Goal: Task Accomplishment & Management: Manage account settings

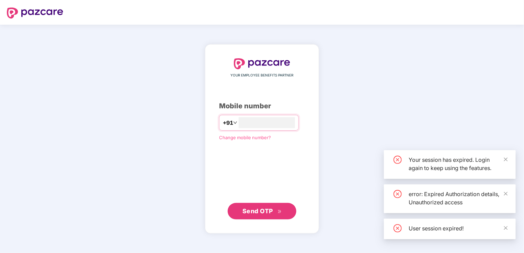
type input "****"
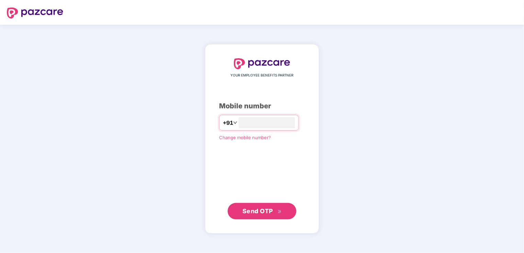
type input "**********"
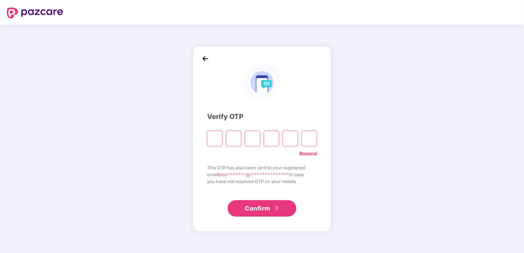
type input "*"
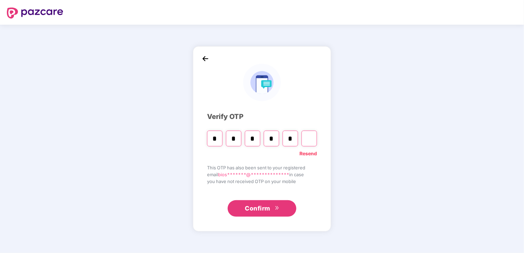
type input "*"
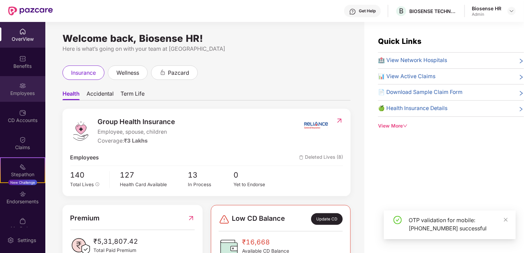
click at [28, 91] on div "Employees" at bounding box center [22, 93] width 45 height 7
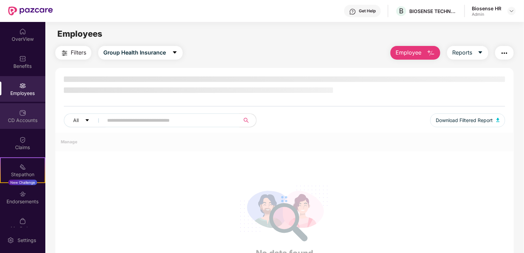
click at [30, 123] on div "CD Accounts" at bounding box center [22, 120] width 45 height 7
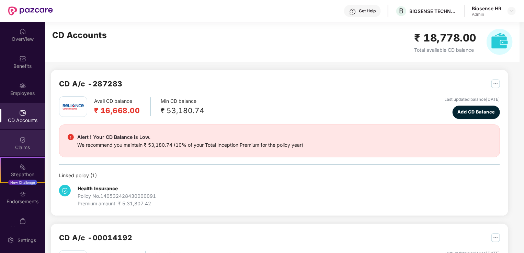
click at [32, 142] on div "Claims" at bounding box center [22, 143] width 45 height 26
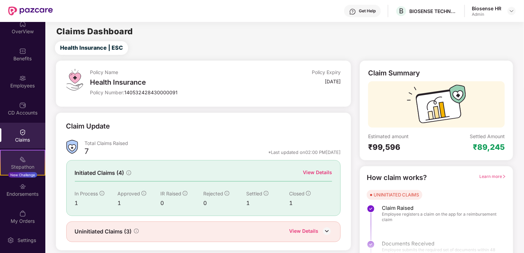
scroll to position [11, 0]
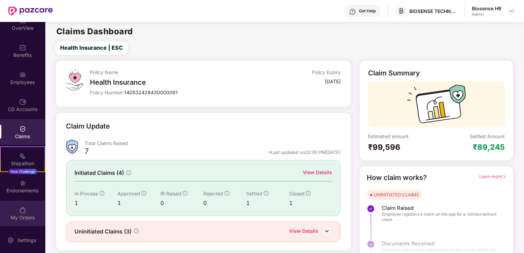
click at [21, 211] on img at bounding box center [22, 210] width 7 height 7
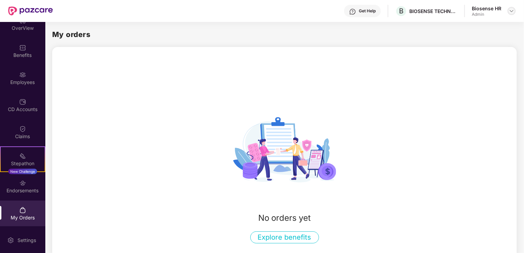
click at [511, 12] on img at bounding box center [511, 10] width 5 height 5
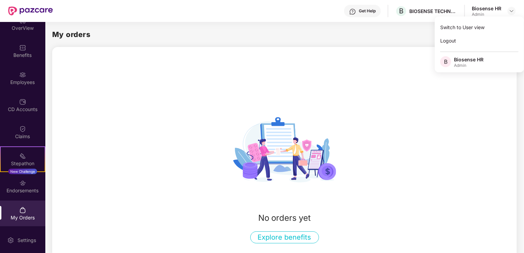
click at [361, 27] on div "My orders No orders yet Explore benefits" at bounding box center [284, 136] width 478 height 229
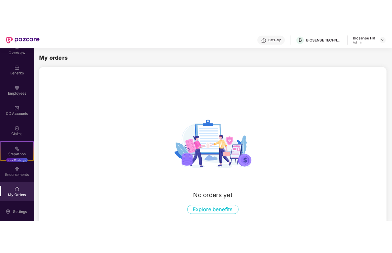
scroll to position [0, 0]
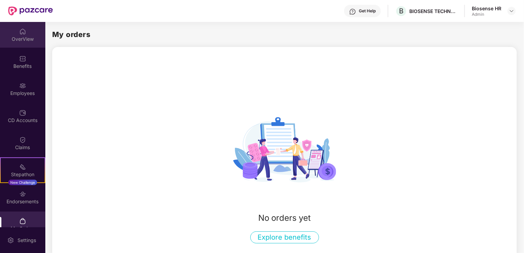
click at [23, 35] on div "OverView" at bounding box center [22, 35] width 45 height 26
